Goal: Task Accomplishment & Management: Use online tool/utility

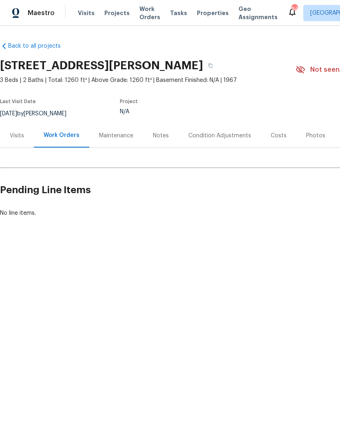
click at [260, 273] on html "Maestro Visits Projects Work Orders Tasks Properties Geo Assignments 94 Atlanta…" at bounding box center [170, 136] width 340 height 273
click at [20, 134] on div "Visits" at bounding box center [17, 136] width 14 height 8
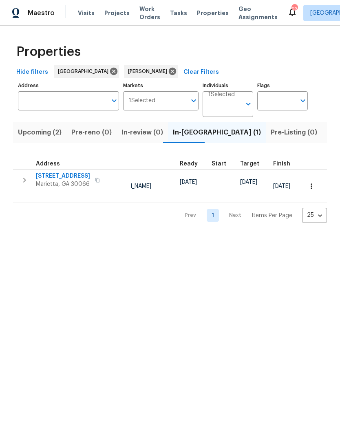
scroll to position [0, 94]
click at [313, 182] on icon "button" at bounding box center [311, 186] width 8 height 8
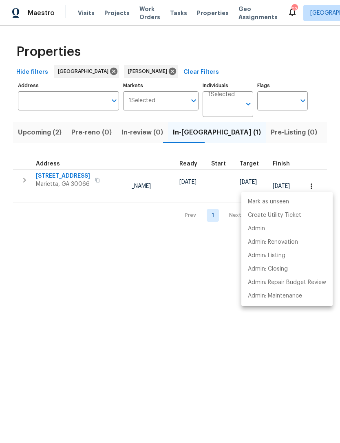
click at [125, 183] on div at bounding box center [170, 221] width 340 height 443
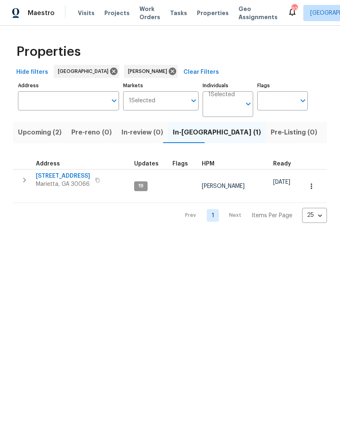
scroll to position [0, 0]
click at [68, 174] on span "692 Suholden Cir" at bounding box center [63, 176] width 54 height 8
click at [327, 133] on span "Listed (14)" at bounding box center [344, 132] width 34 height 11
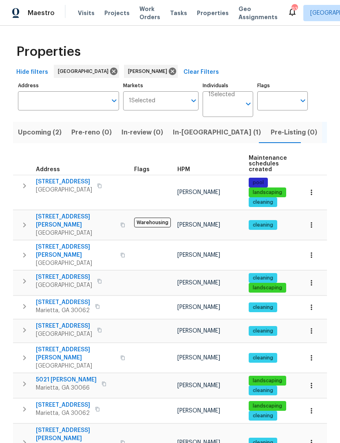
click at [34, 130] on span "Upcoming (2)" at bounding box center [40, 132] width 44 height 11
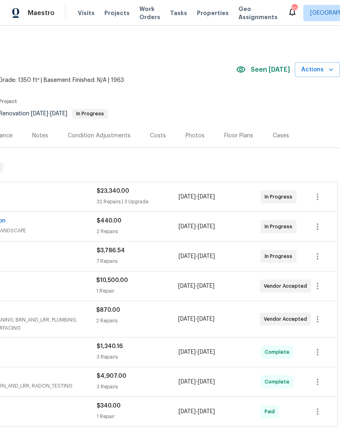
scroll to position [0, 121]
click at [326, 67] on span "Actions" at bounding box center [317, 70] width 32 height 10
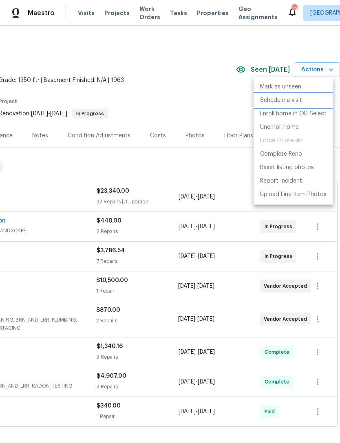
click at [293, 100] on p "Schedule a visit" at bounding box center [281, 100] width 42 height 9
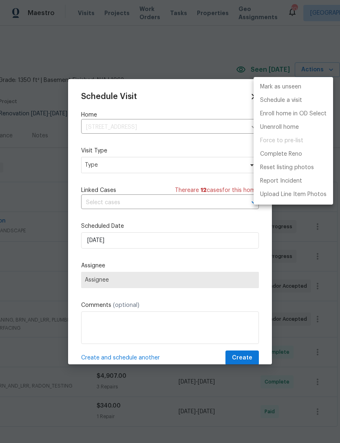
click at [130, 171] on div at bounding box center [170, 221] width 340 height 443
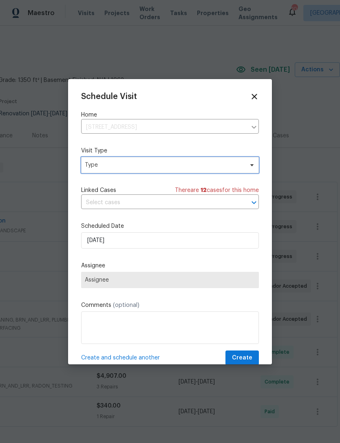
click at [135, 167] on span "Type" at bounding box center [164, 165] width 159 height 8
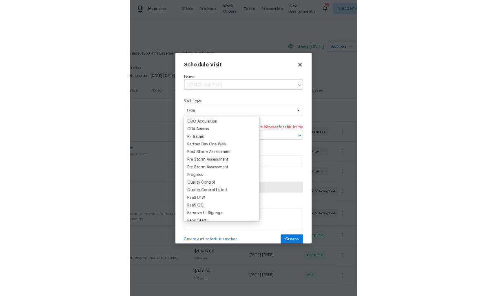
scroll to position [469, 0]
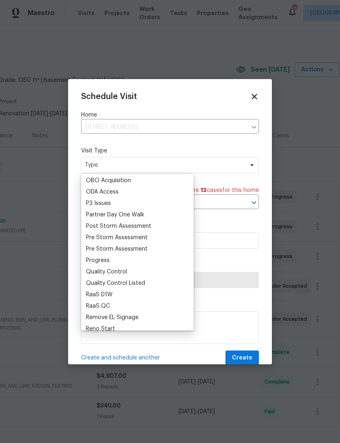
click at [106, 259] on div "Progress" at bounding box center [98, 260] width 24 height 8
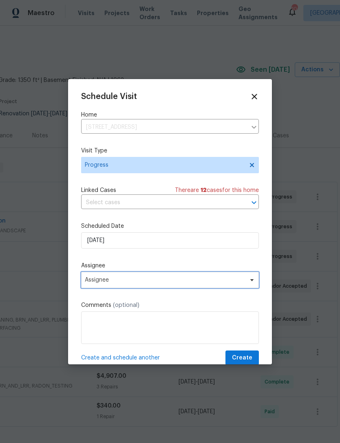
click at [171, 286] on span "Assignee" at bounding box center [170, 280] width 178 height 16
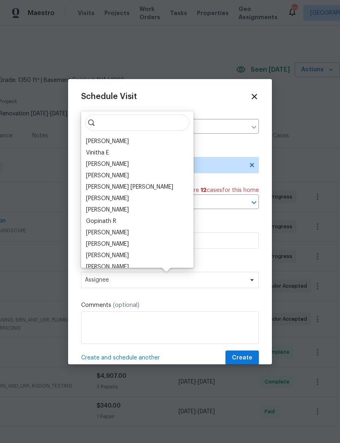
click at [123, 141] on div "[PERSON_NAME]" at bounding box center [107, 141] width 43 height 8
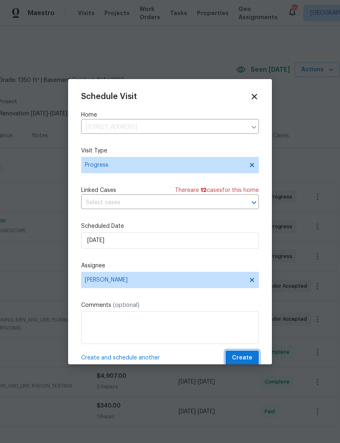
click at [247, 354] on button "Create" at bounding box center [241, 357] width 33 height 15
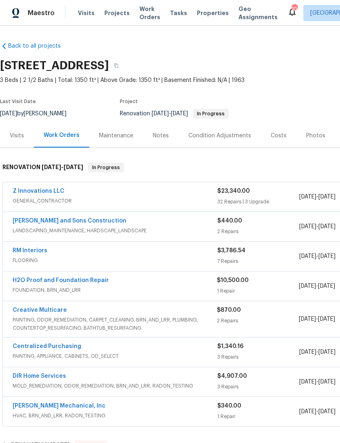
scroll to position [11, 0]
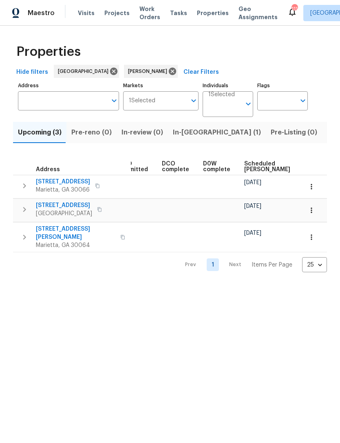
scroll to position [0, 156]
